Goal: Navigation & Orientation: Find specific page/section

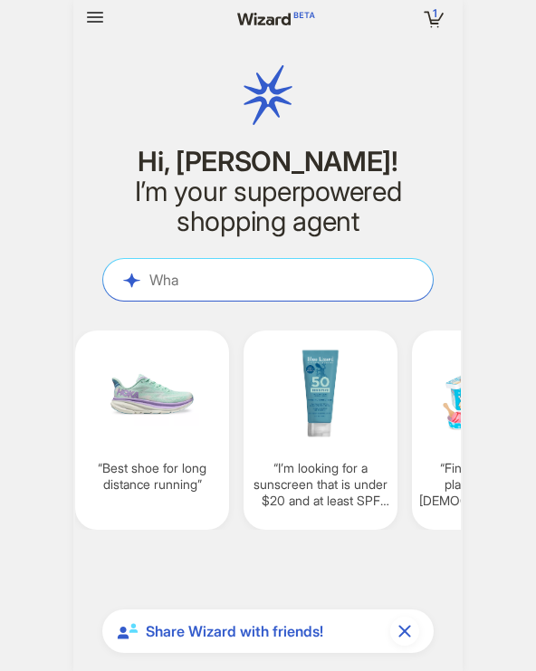
scroll to position [5701, 0]
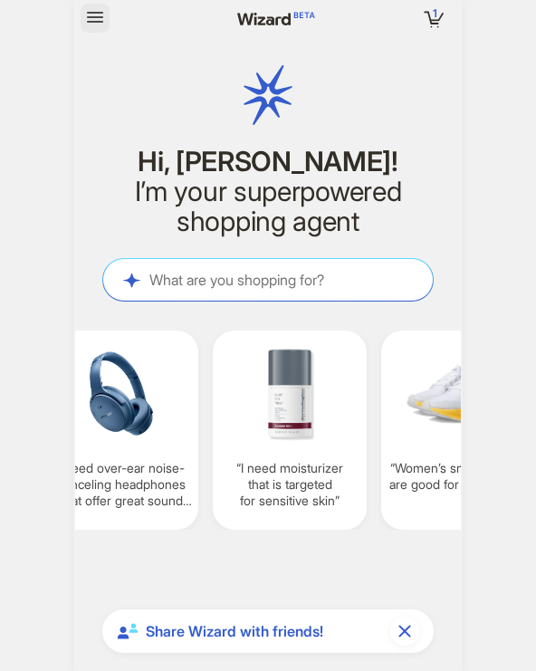
click at [99, 14] on icon "button" at bounding box center [95, 17] width 22 height 22
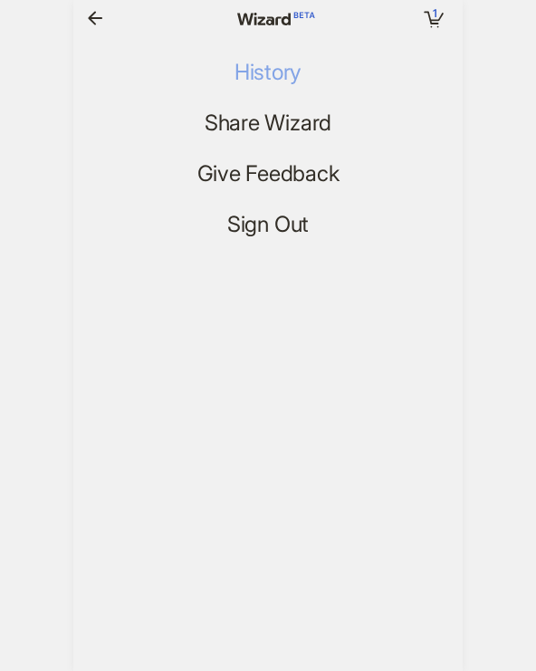
click at [272, 67] on span "History" at bounding box center [268, 73] width 67 height 26
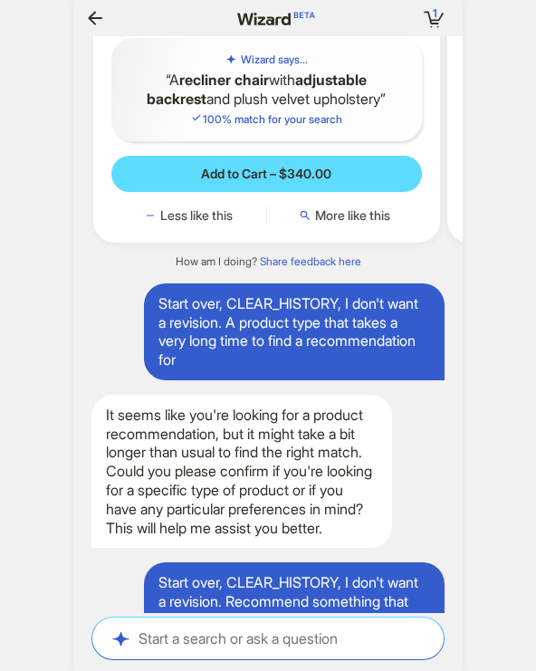
scroll to position [0, 1481]
